Goal: Find specific page/section: Find specific page/section

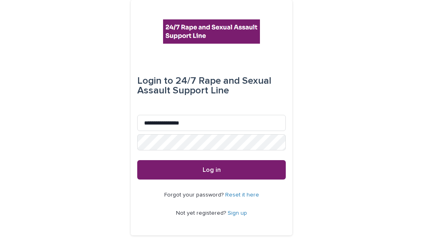
click at [137, 160] on button "Log in" at bounding box center [211, 169] width 149 height 19
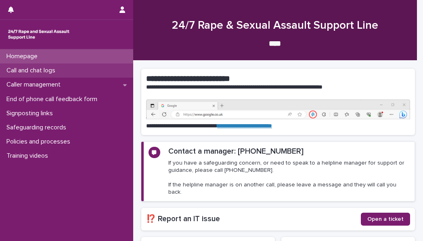
click at [28, 72] on p "Call and chat logs" at bounding box center [32, 71] width 59 height 8
